Goal: Information Seeking & Learning: Check status

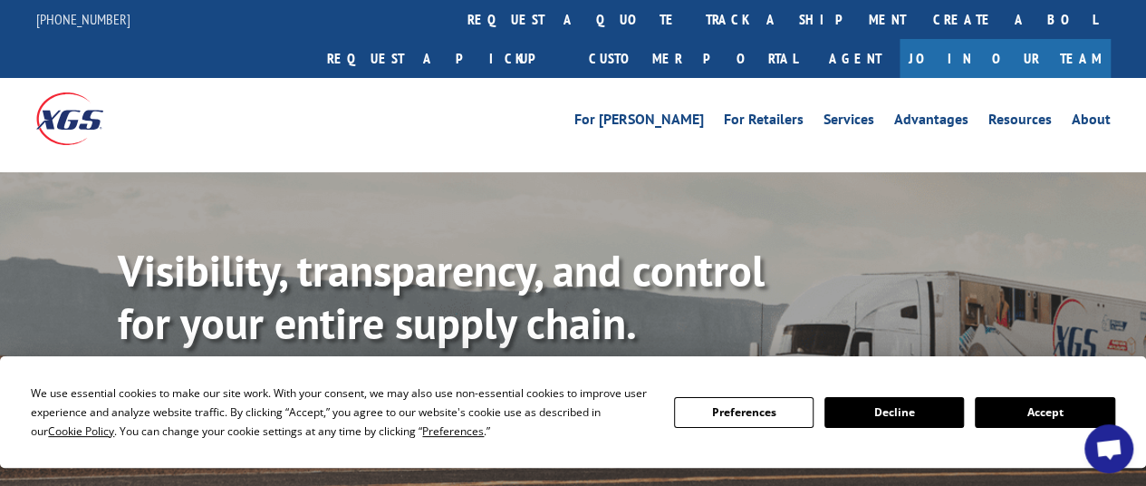
scroll to position [181, 0]
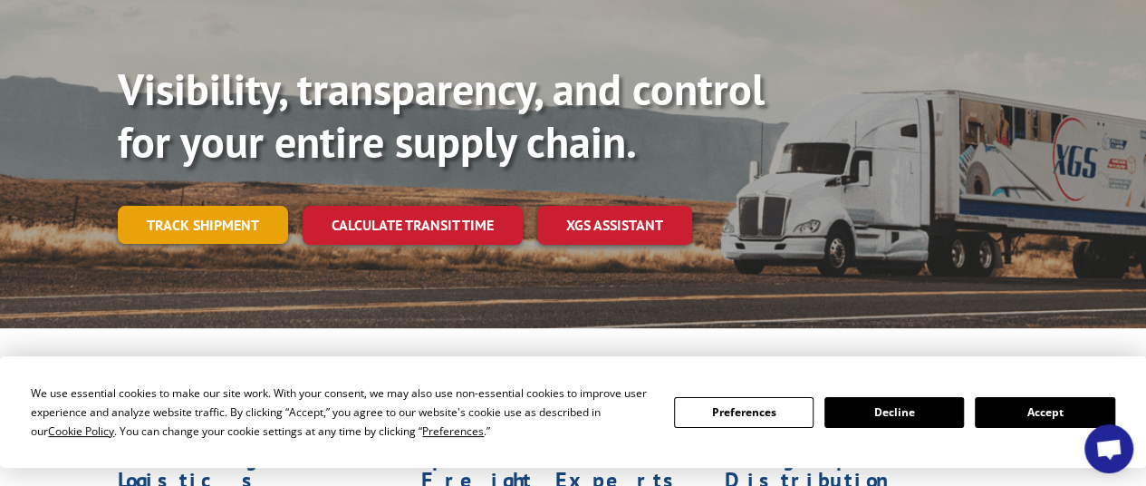
click at [202, 206] on link "Track shipment" at bounding box center [203, 225] width 170 height 38
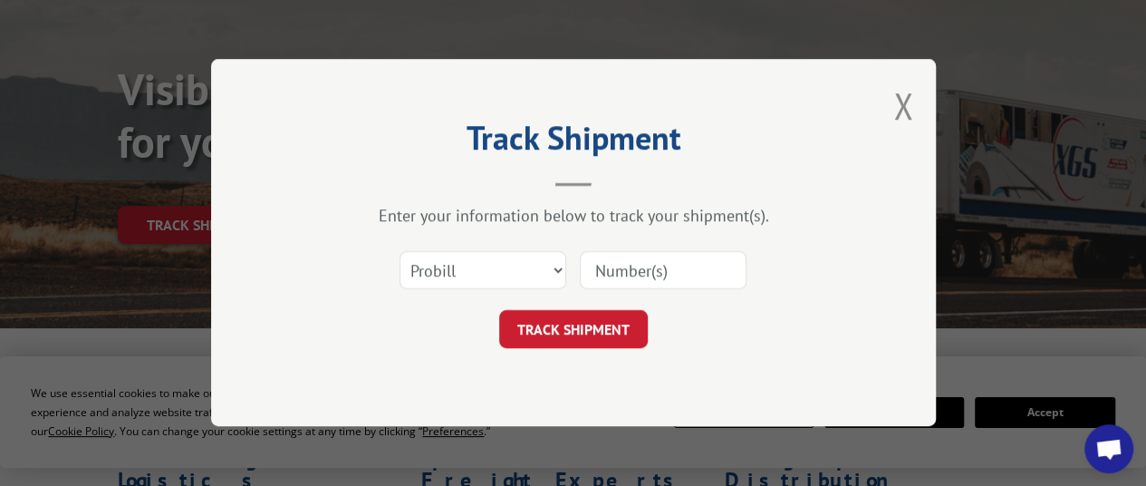
click at [663, 272] on input at bounding box center [663, 271] width 167 height 38
paste input "16962031"
type input "16962031"
click at [568, 334] on button "TRACK SHIPMENT" at bounding box center [573, 330] width 149 height 38
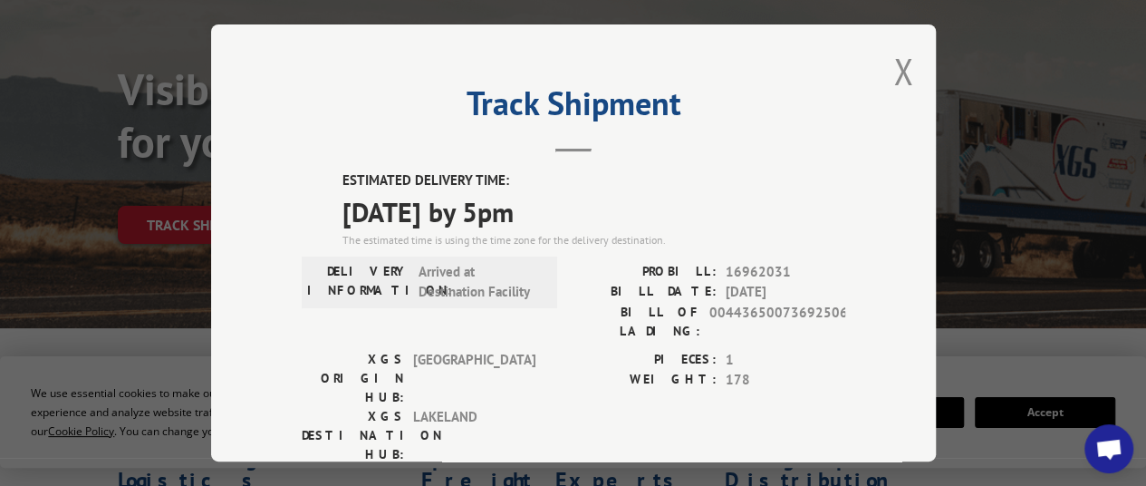
scroll to position [91, 0]
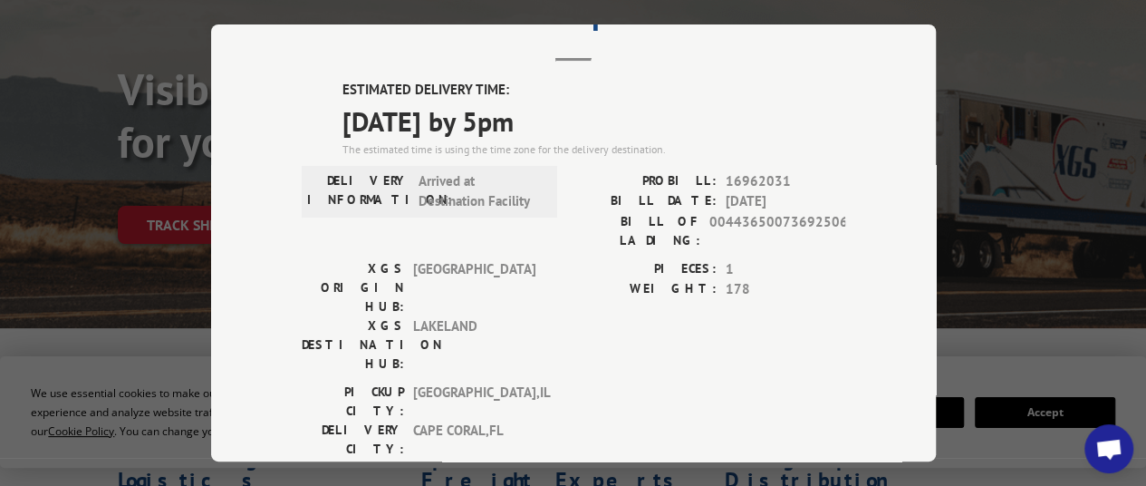
drag, startPoint x: 329, startPoint y: 115, endPoint x: 580, endPoint y: 130, distance: 251.4
click at [580, 130] on div "ESTIMATED DELIVERY TIME: [DATE] by 5pm The estimated time is using the time zon…" at bounding box center [574, 405] width 544 height 651
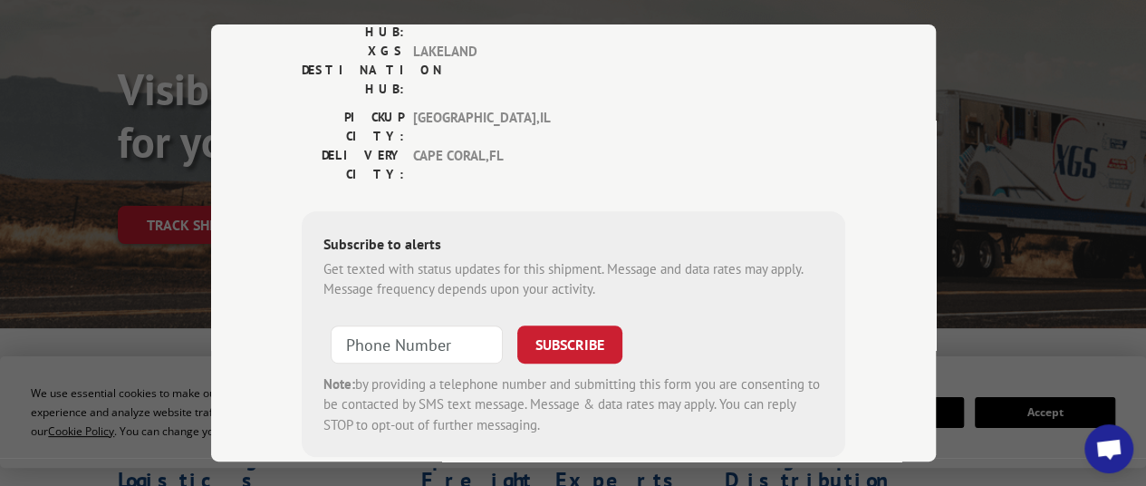
scroll to position [0, 0]
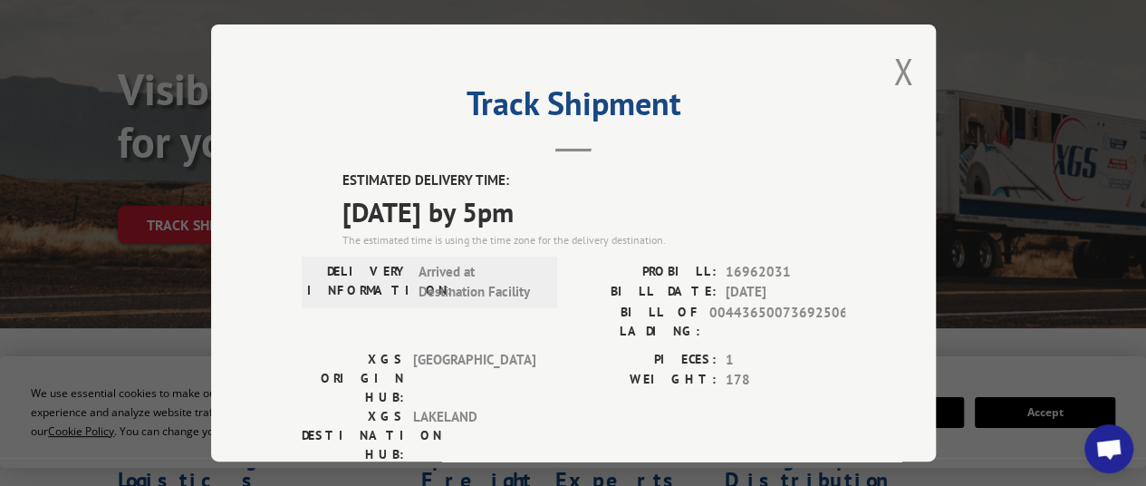
click at [453, 200] on span "[DATE] by 5pm" at bounding box center [594, 210] width 503 height 41
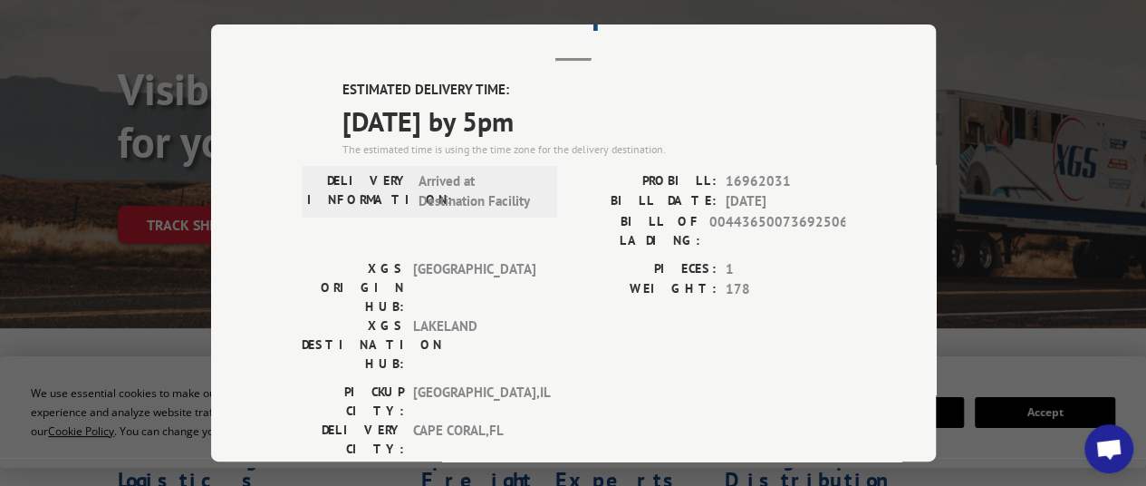
click at [410, 186] on div "DELIVERY INFORMATION: Arrived at Destination Facility" at bounding box center [429, 190] width 245 height 41
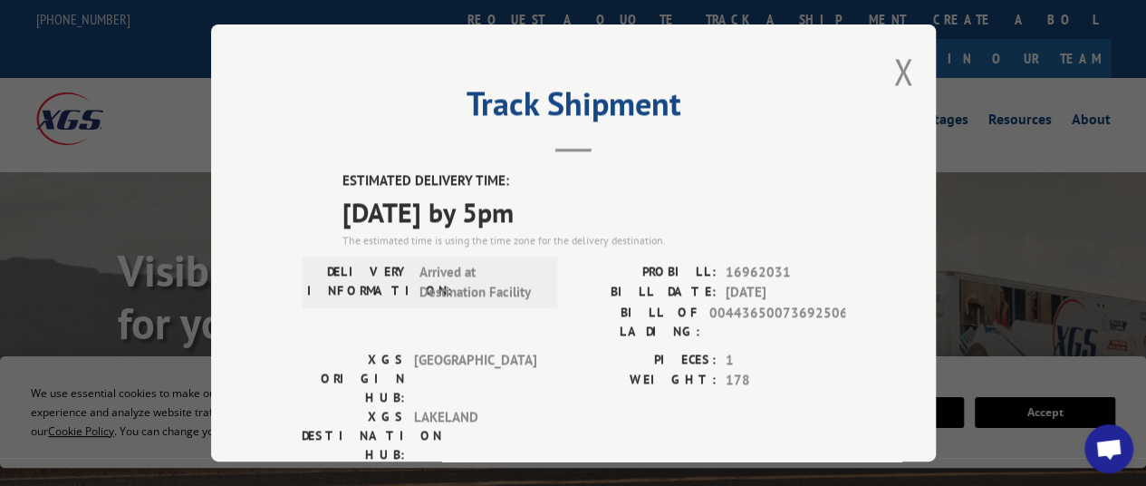
click at [366, 349] on label "XGS ORIGIN HUB:" at bounding box center [353, 377] width 102 height 57
drag, startPoint x: 335, startPoint y: 204, endPoint x: 566, endPoint y: 221, distance: 231.7
click at [693, 208] on span "[DATE] by 5pm" at bounding box center [594, 210] width 503 height 41
